Goal: Information Seeking & Learning: Learn about a topic

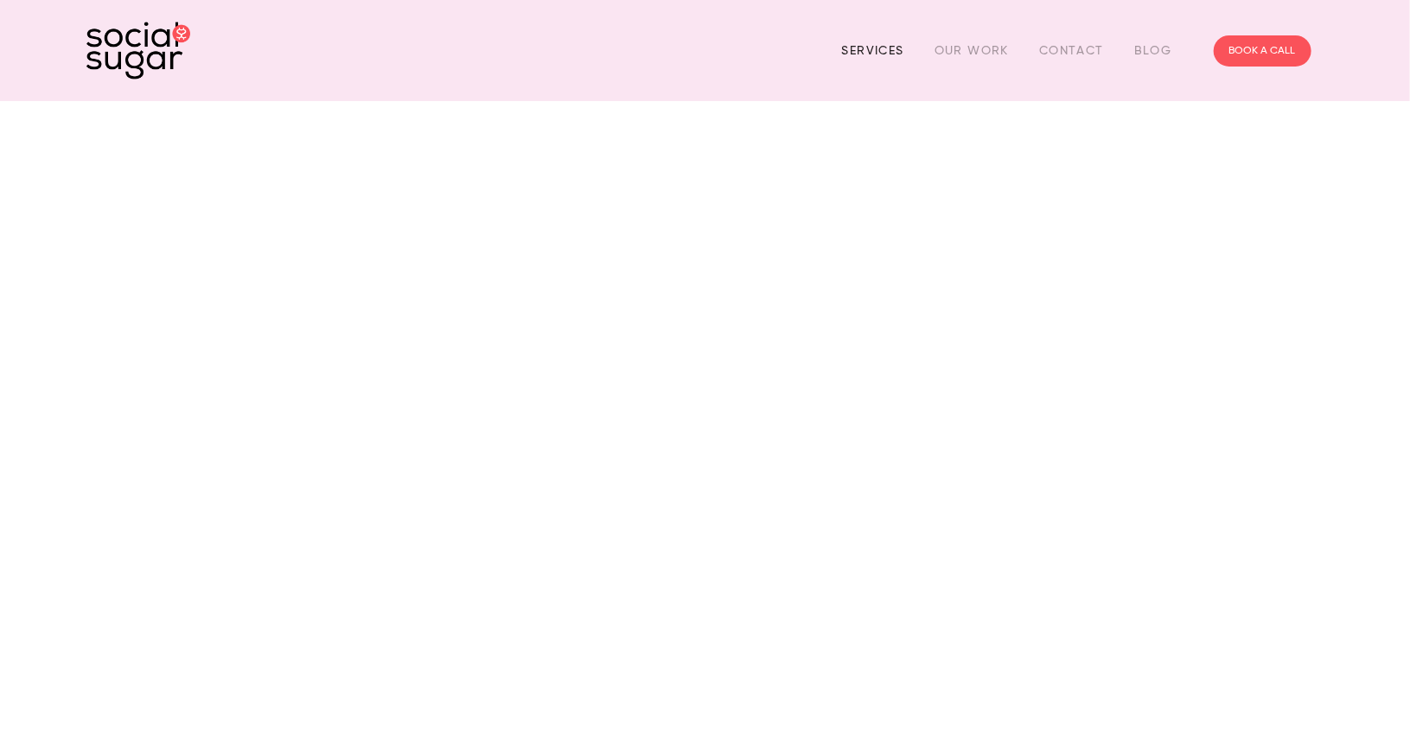
click at [863, 51] on link "Services" at bounding box center [873, 50] width 62 height 27
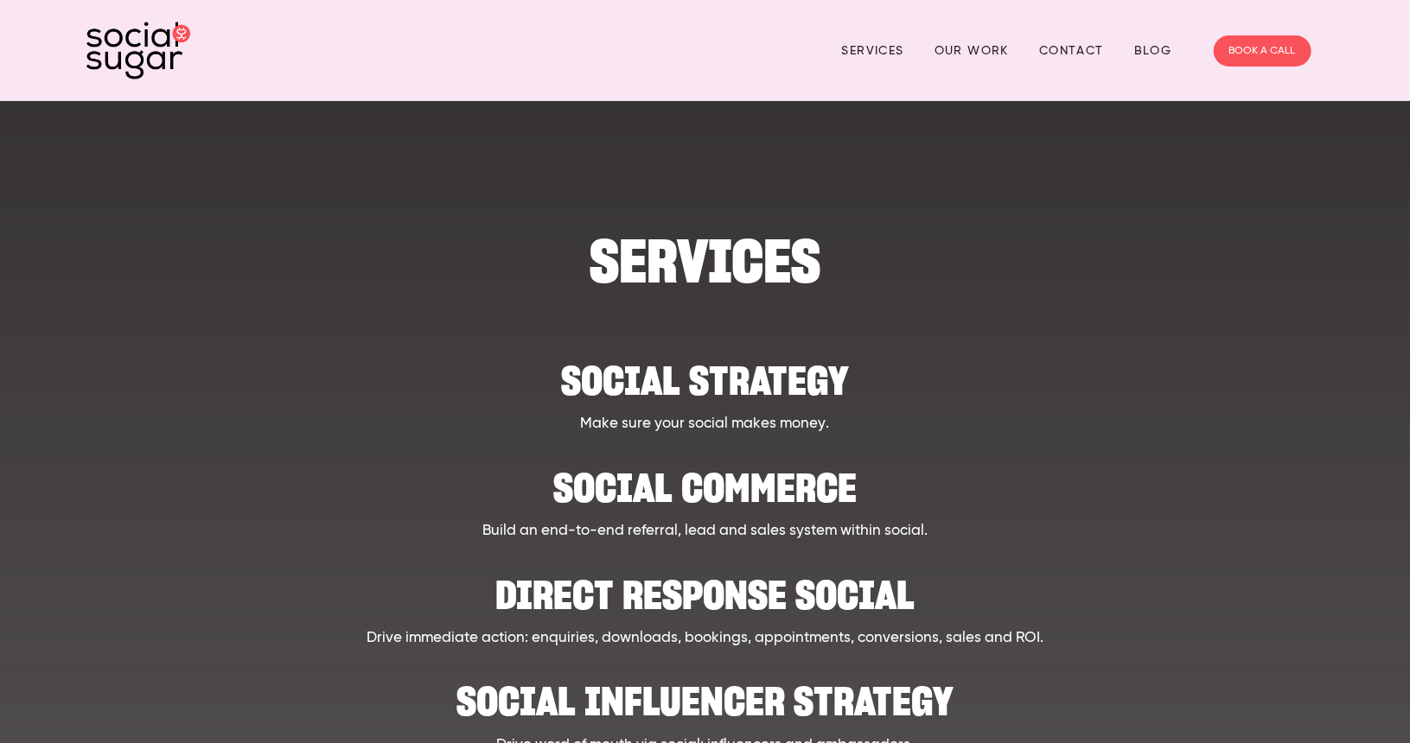
click at [1097, 147] on div at bounding box center [705, 173] width 1098 height 93
click at [118, 50] on img at bounding box center [138, 51] width 104 height 58
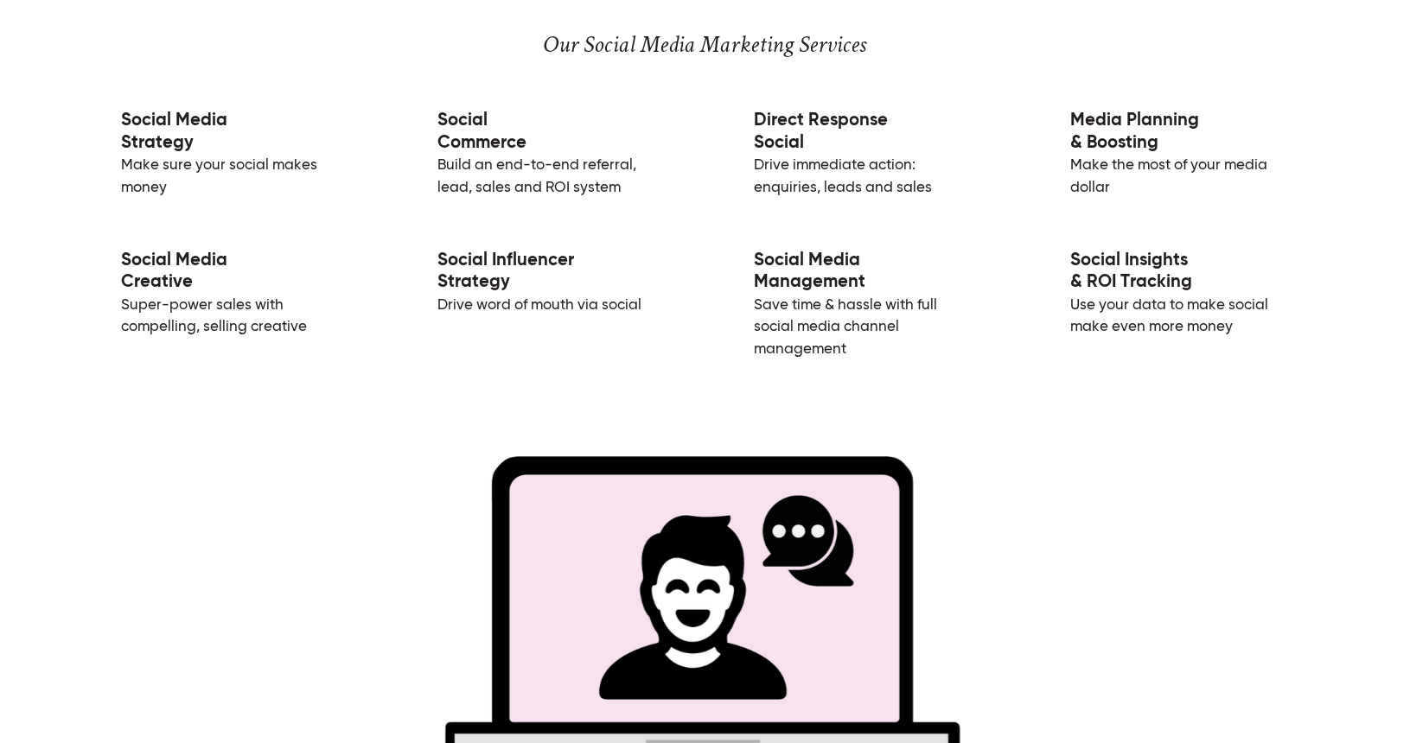
scroll to position [2881, 0]
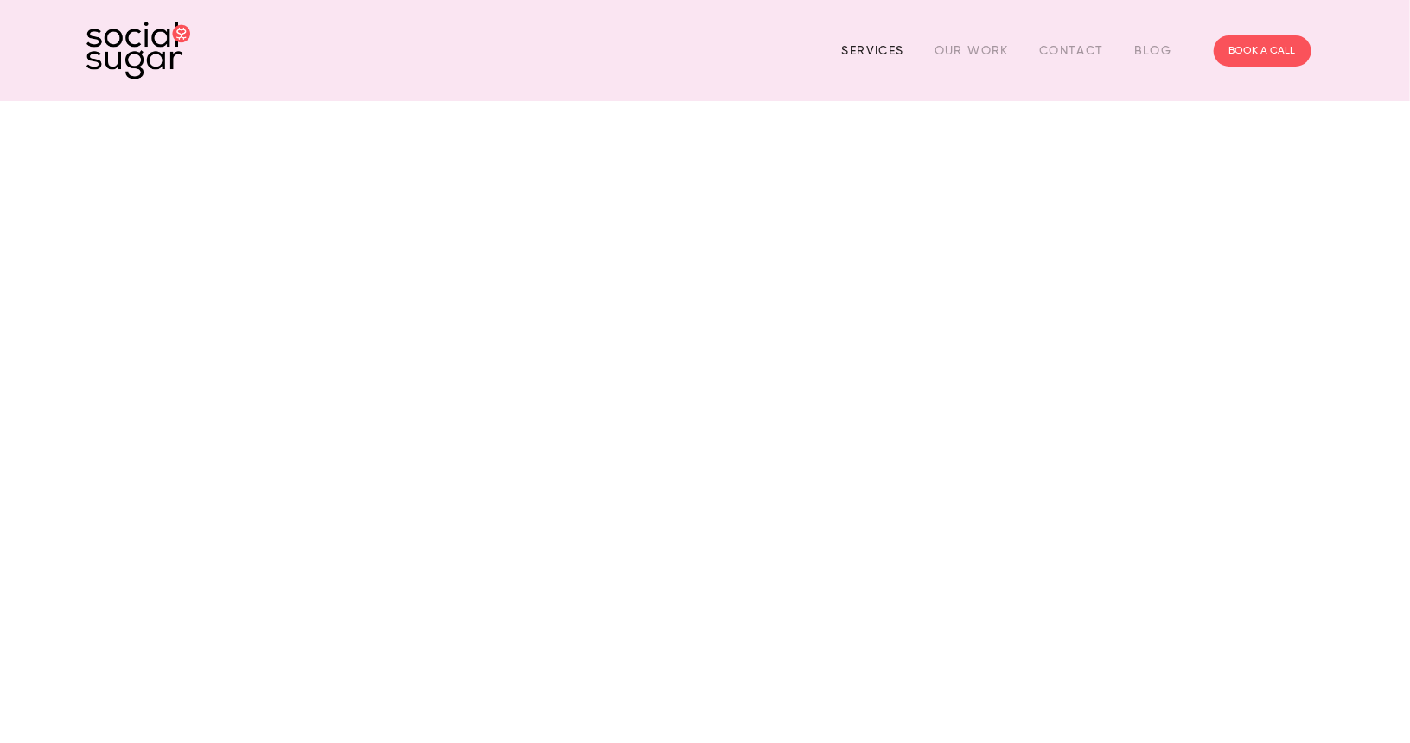
click at [889, 54] on link "Services" at bounding box center [873, 50] width 62 height 27
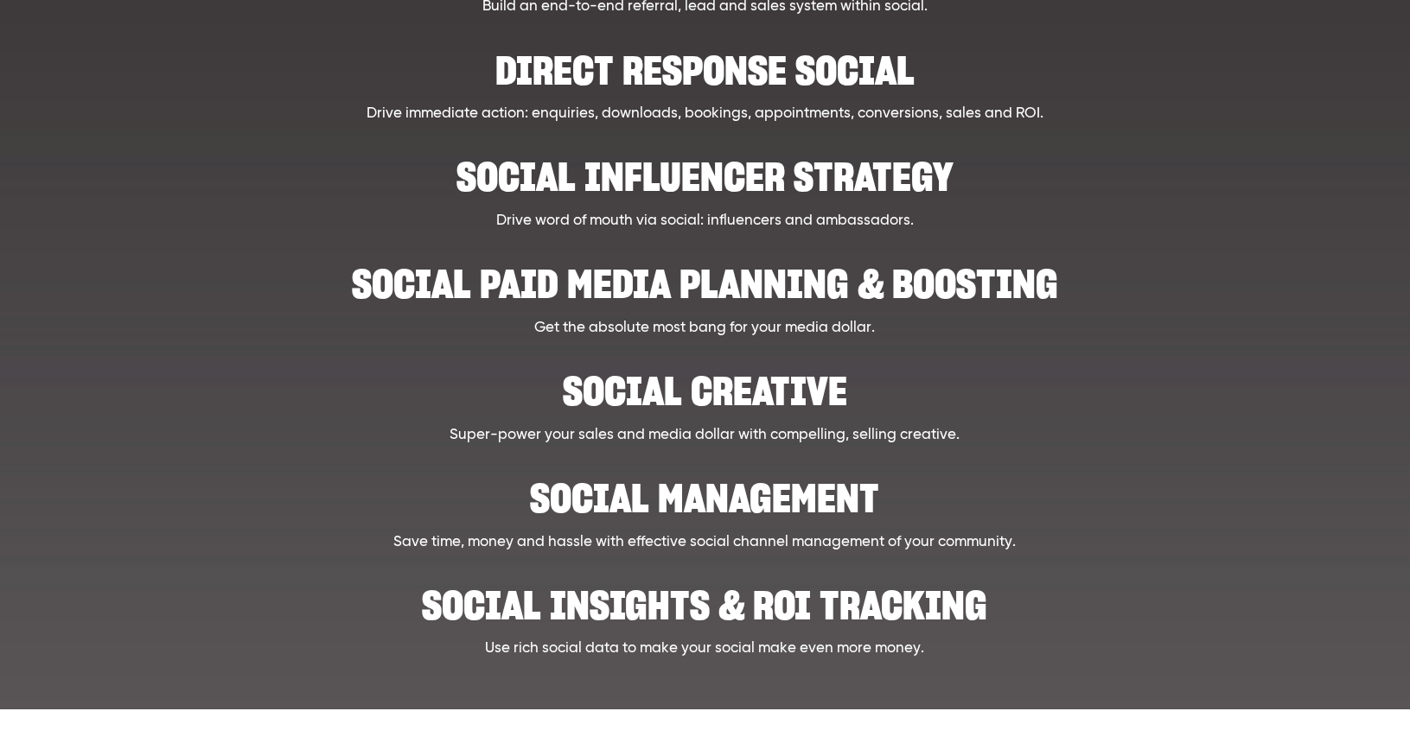
scroll to position [576, 0]
